Goal: Complete application form

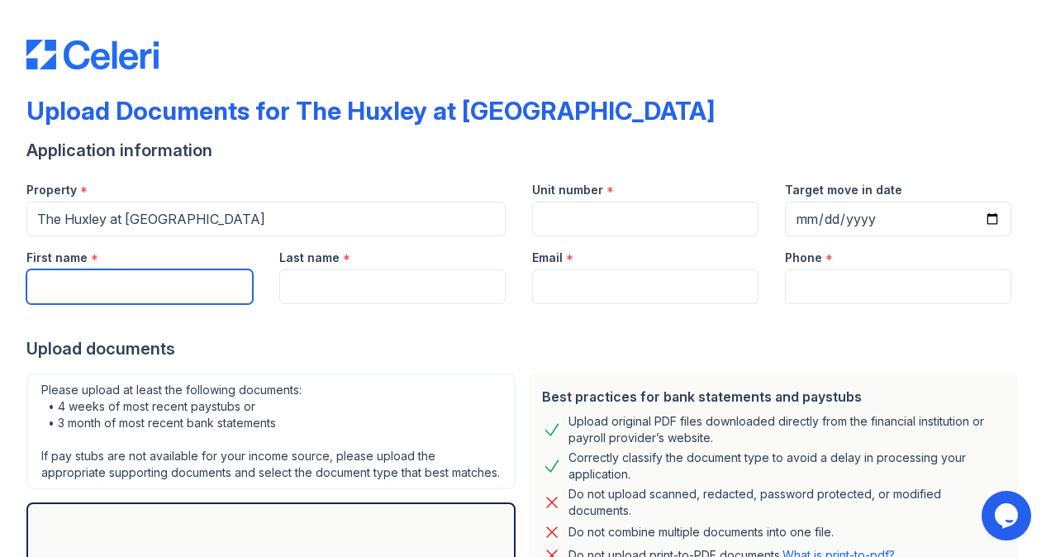
click at [185, 275] on input "First name" at bounding box center [139, 286] width 226 height 35
type input "Abideen"
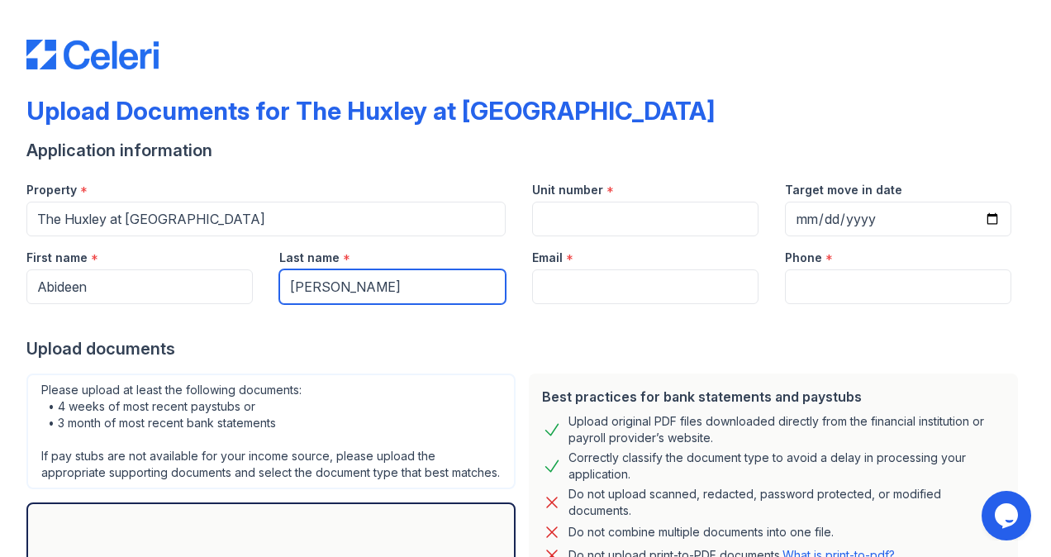
type input "[PERSON_NAME]"
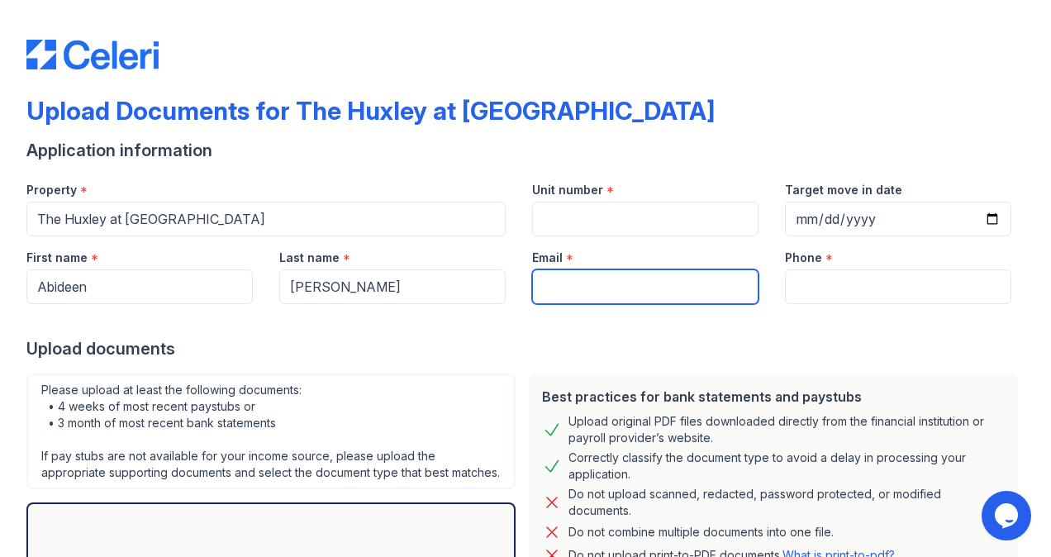
click at [537, 272] on input "Email" at bounding box center [645, 286] width 226 height 35
type input "[EMAIL_ADDRESS][DOMAIN_NAME]"
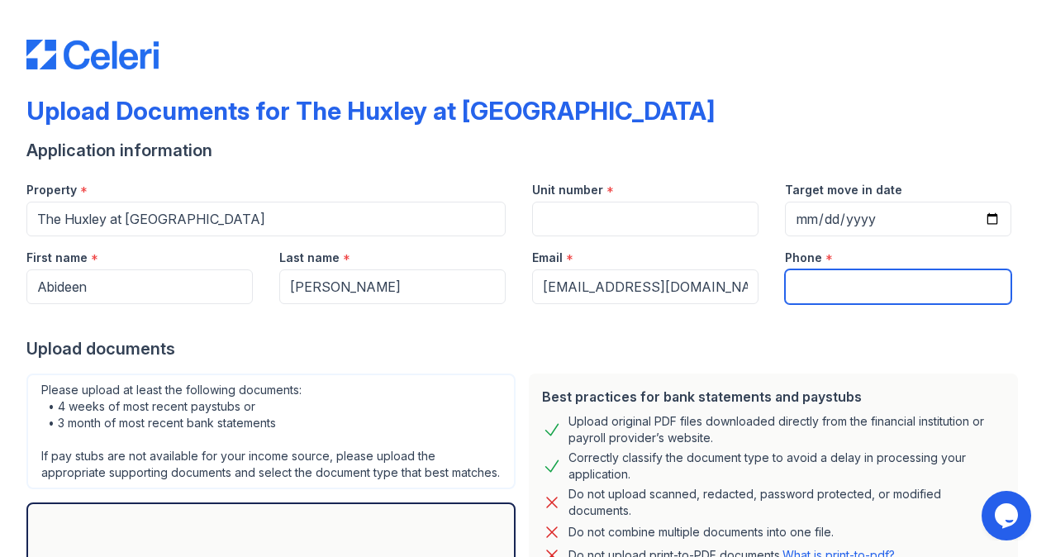
click at [822, 280] on input "Phone" at bounding box center [898, 286] width 226 height 35
type input "4099190520"
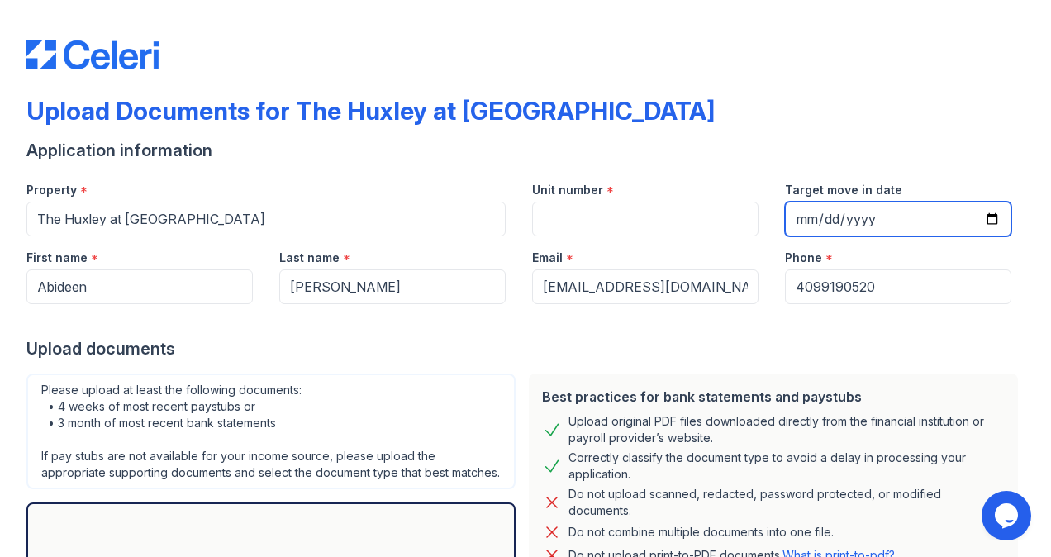
click at [977, 216] on input "Target move in date" at bounding box center [898, 219] width 226 height 35
type input "[DATE]"
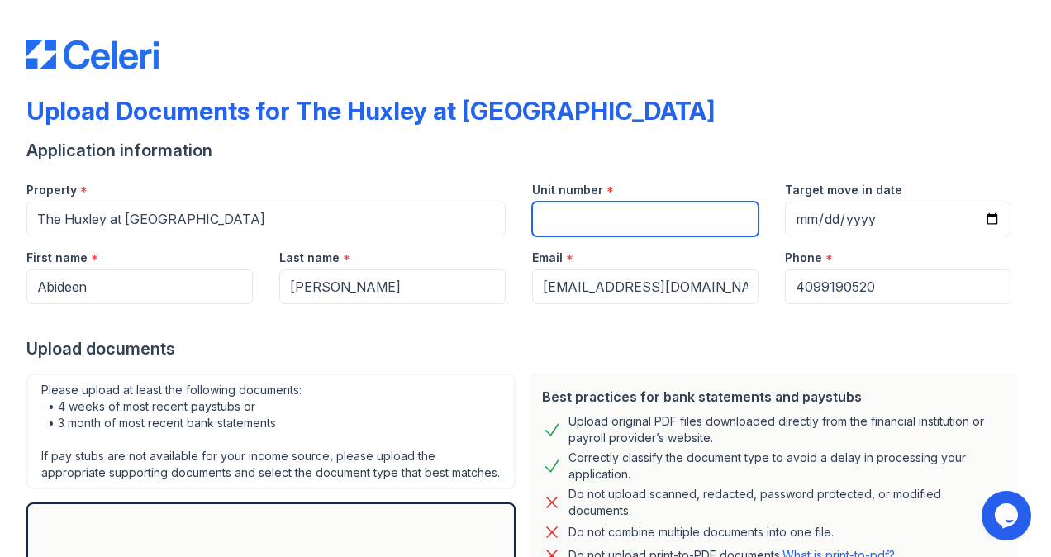
click at [630, 215] on input "Unit number" at bounding box center [645, 219] width 226 height 35
type input "xxx"
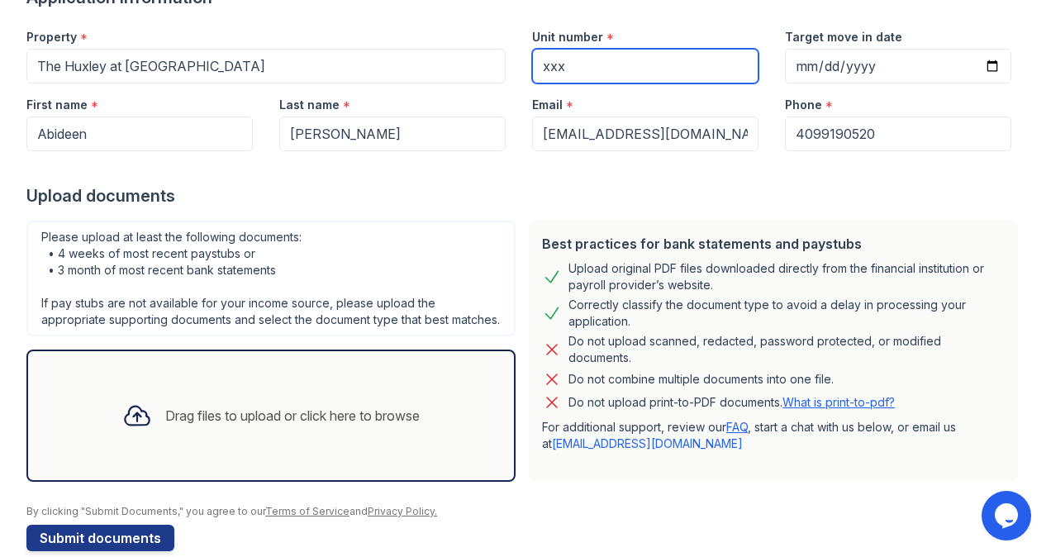
scroll to position [195, 0]
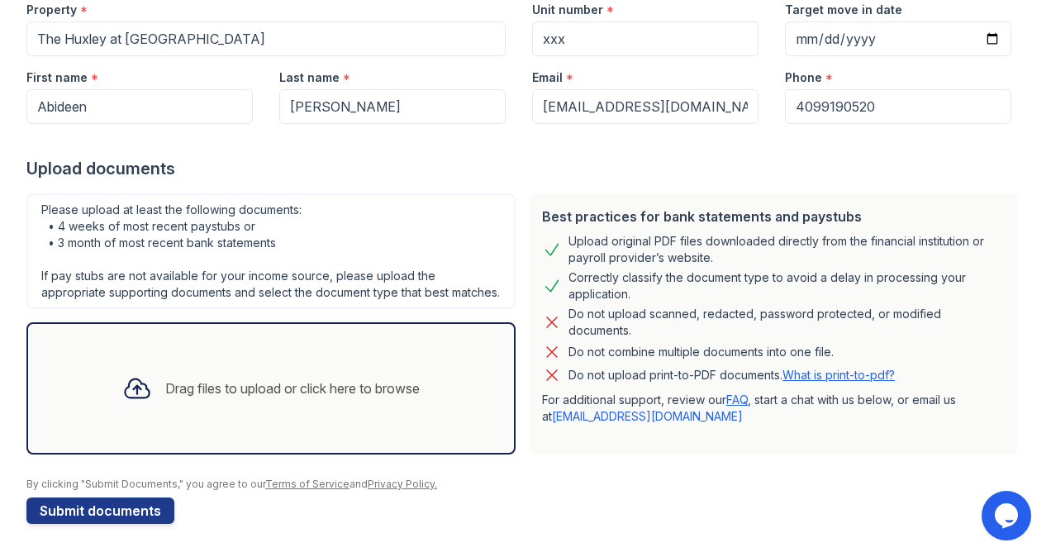
click at [165, 395] on div "Drag files to upload or click here to browse" at bounding box center [292, 388] width 254 height 20
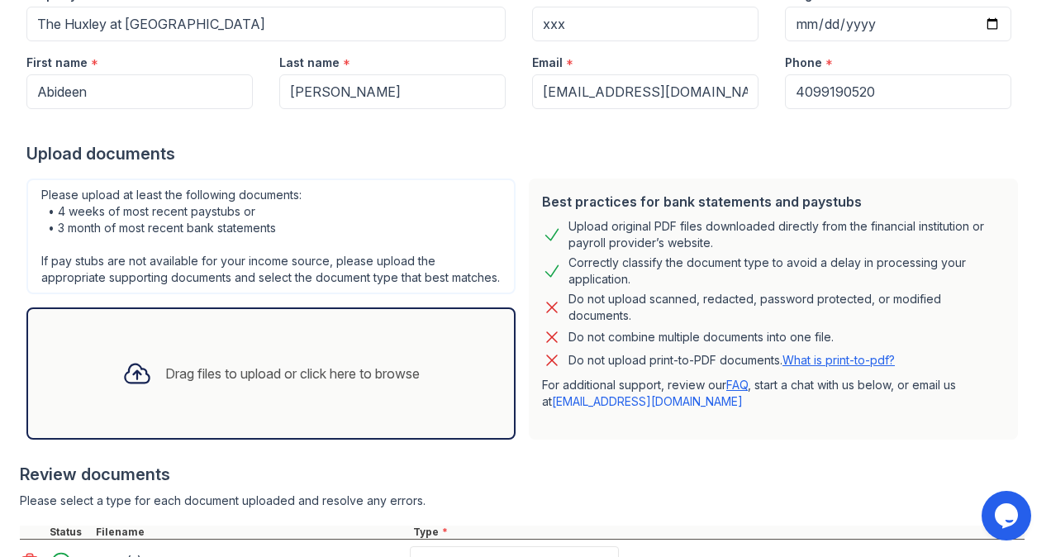
scroll to position [349, 0]
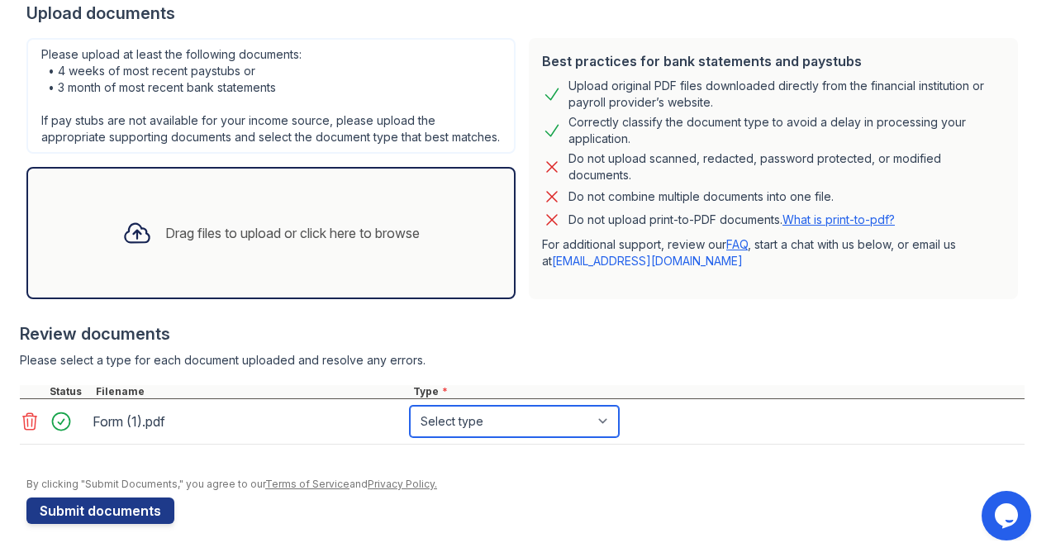
click at [483, 425] on select "Select type Paystub Bank Statement Offer Letter Tax Documents Benefit Award Let…" at bounding box center [514, 421] width 209 height 31
select select "paystub"
click at [410, 406] on select "Select type Paystub Bank Statement Offer Letter Tax Documents Benefit Award Let…" at bounding box center [514, 421] width 209 height 31
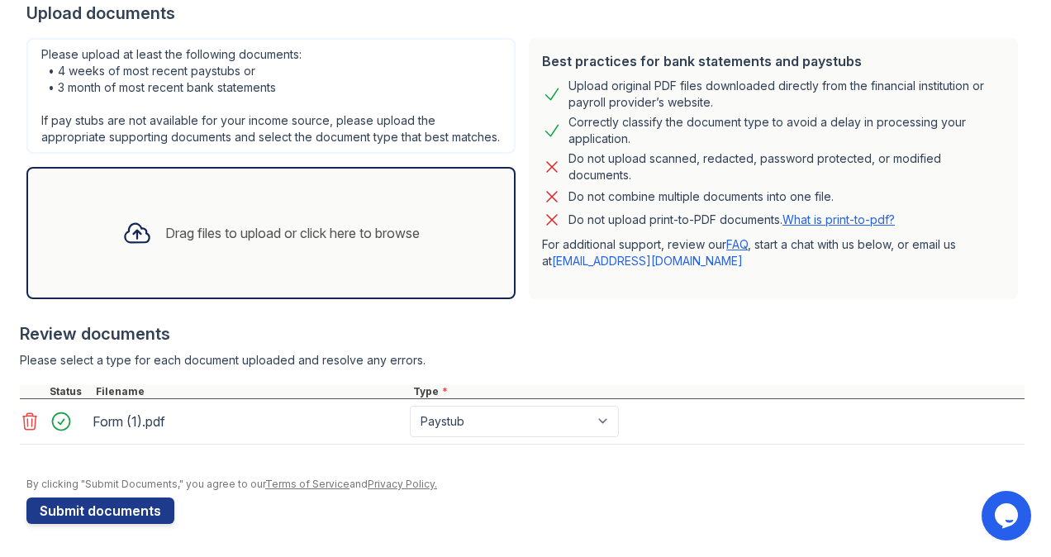
click at [238, 231] on div "Drag files to upload or click here to browse" at bounding box center [292, 233] width 254 height 20
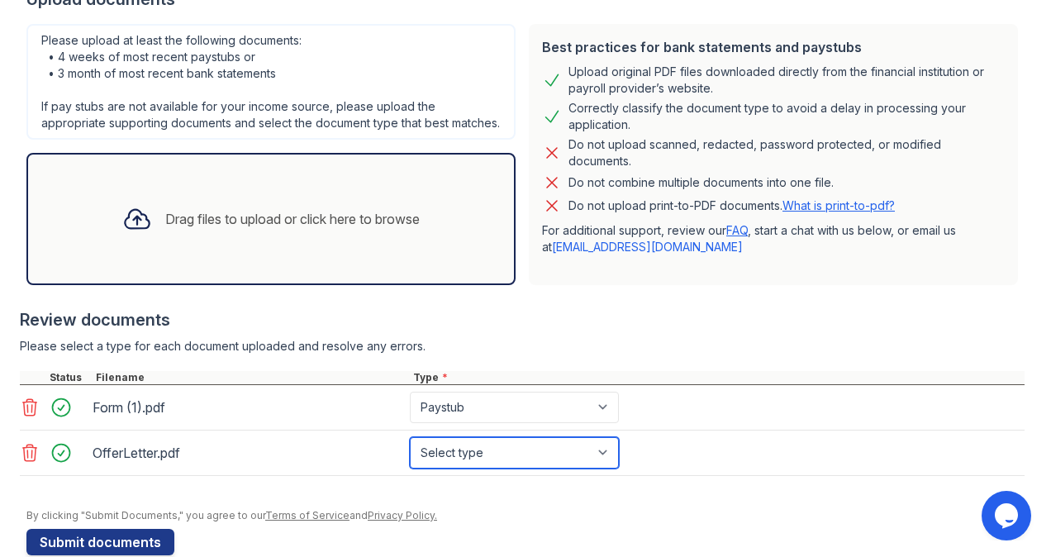
click at [455, 468] on select "Select type Paystub Bank Statement Offer Letter Tax Documents Benefit Award Let…" at bounding box center [514, 452] width 209 height 31
select select "offer_letter"
click at [410, 450] on select "Select type Paystub Bank Statement Offer Letter Tax Documents Benefit Award Let…" at bounding box center [514, 452] width 209 height 31
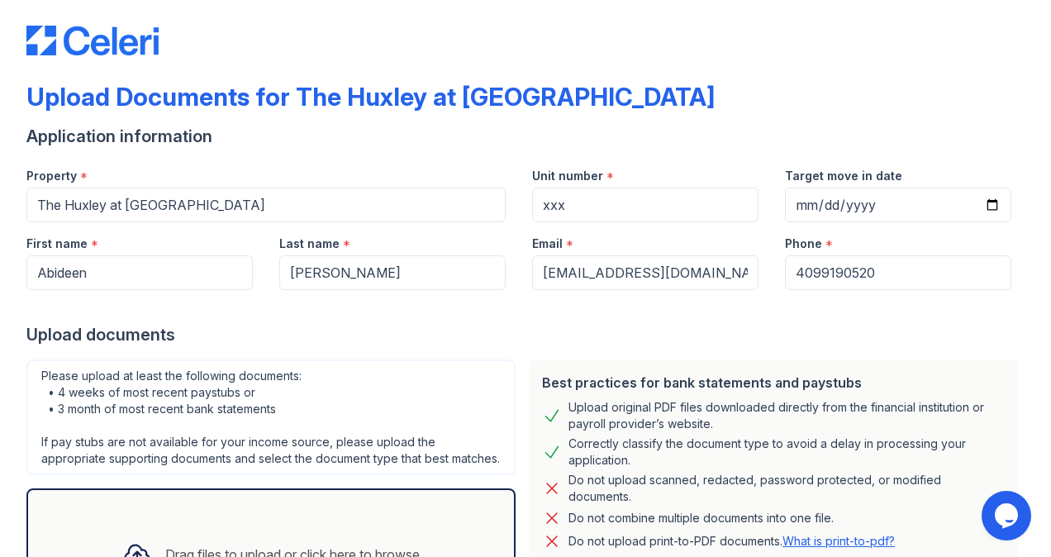
scroll to position [394, 0]
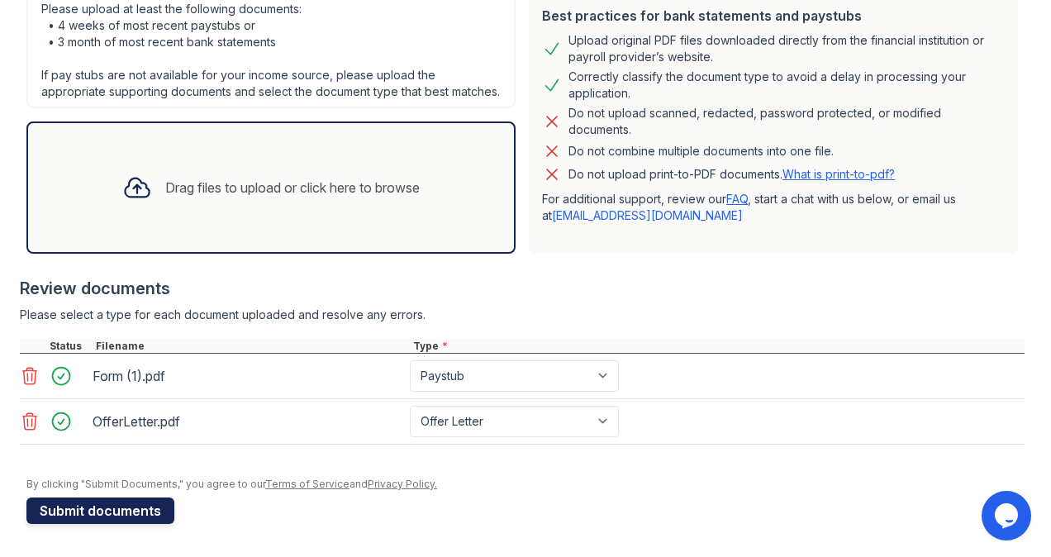
click at [103, 514] on button "Submit documents" at bounding box center [100, 510] width 148 height 26
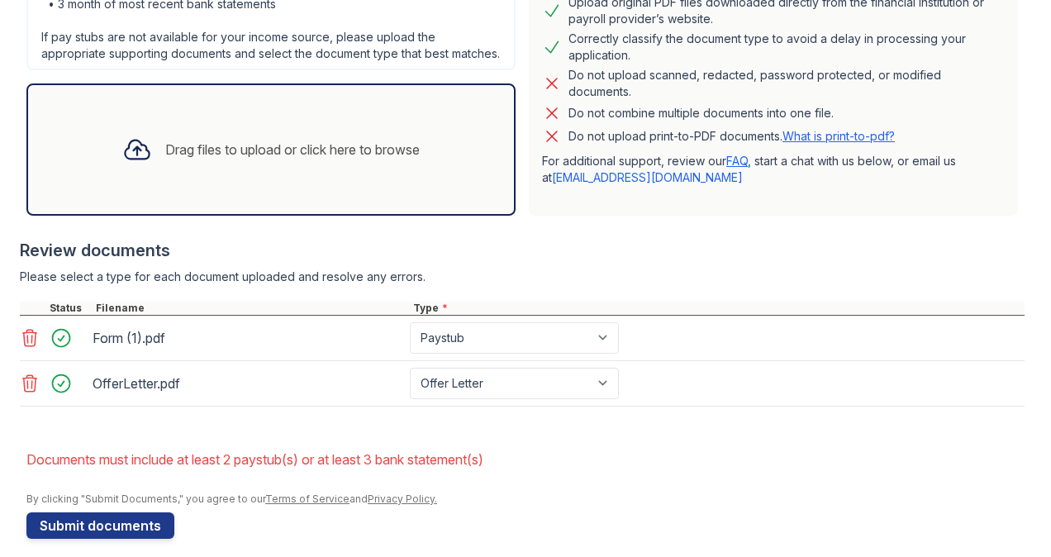
scroll to position [493, 0]
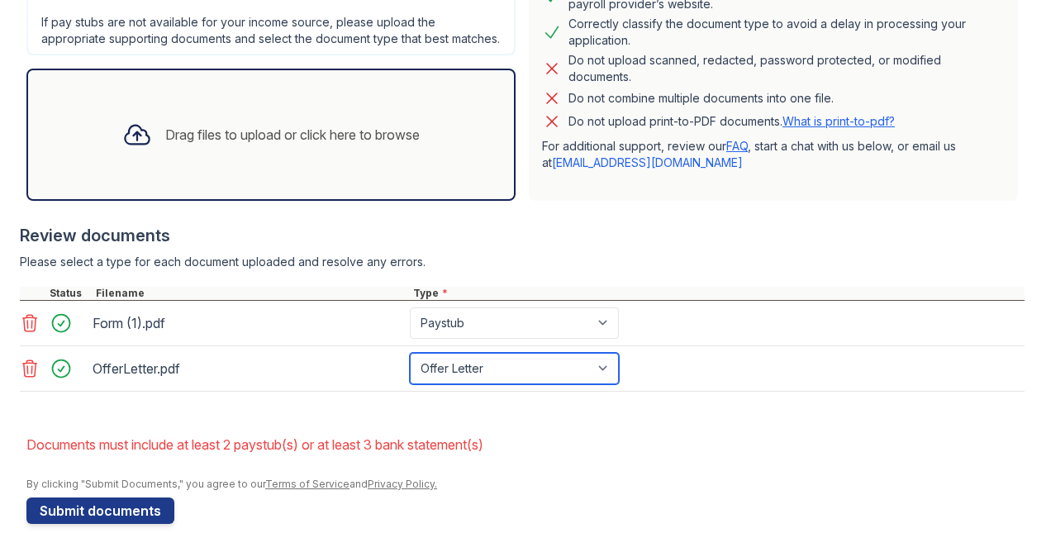
click at [519, 374] on select "Paystub Bank Statement Offer Letter Tax Documents Benefit Award Letter Investme…" at bounding box center [514, 368] width 209 height 31
click at [806, 408] on form "Application information Property * The Huxley at [GEOGRAPHIC_DATA] Unit number …" at bounding box center [525, 114] width 998 height 819
